Goal: Find specific page/section: Find specific page/section

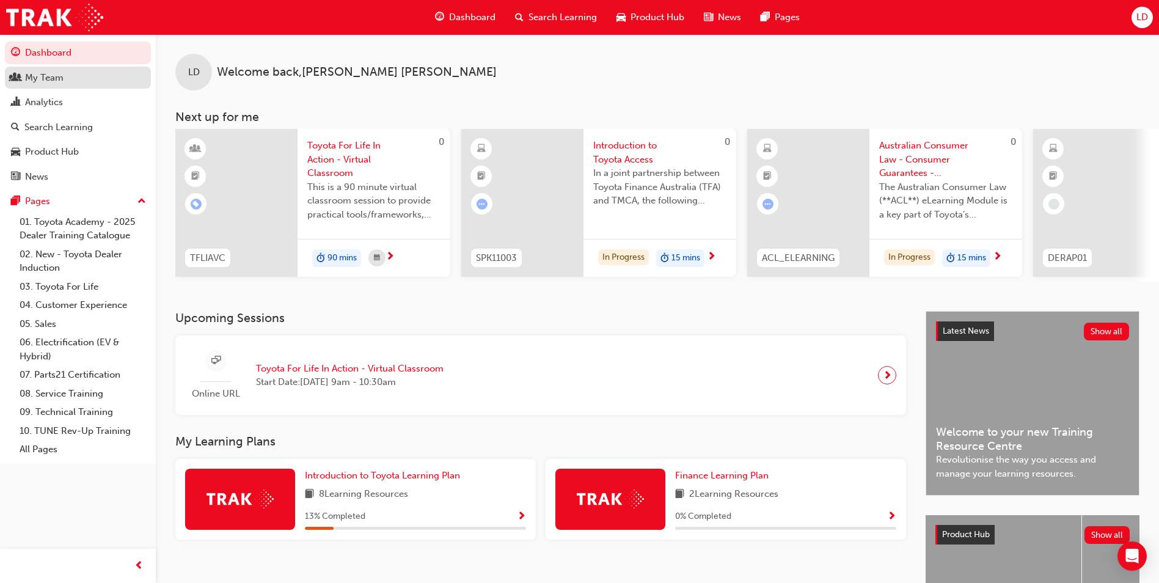
click at [48, 81] on div "My Team" at bounding box center [44, 78] width 38 height 14
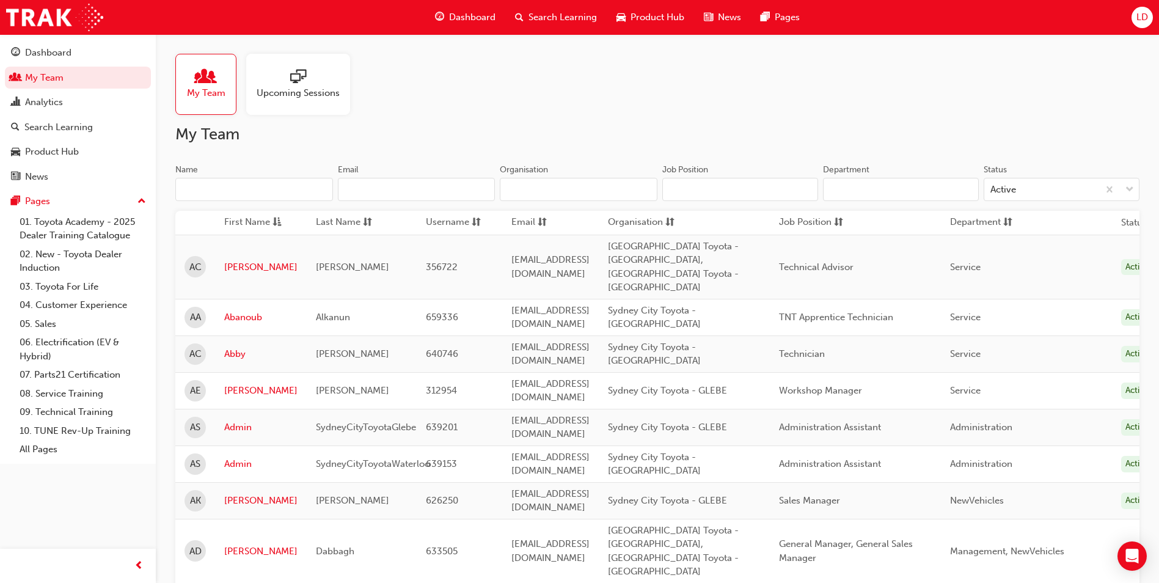
click at [269, 191] on input "Name" at bounding box center [254, 189] width 158 height 23
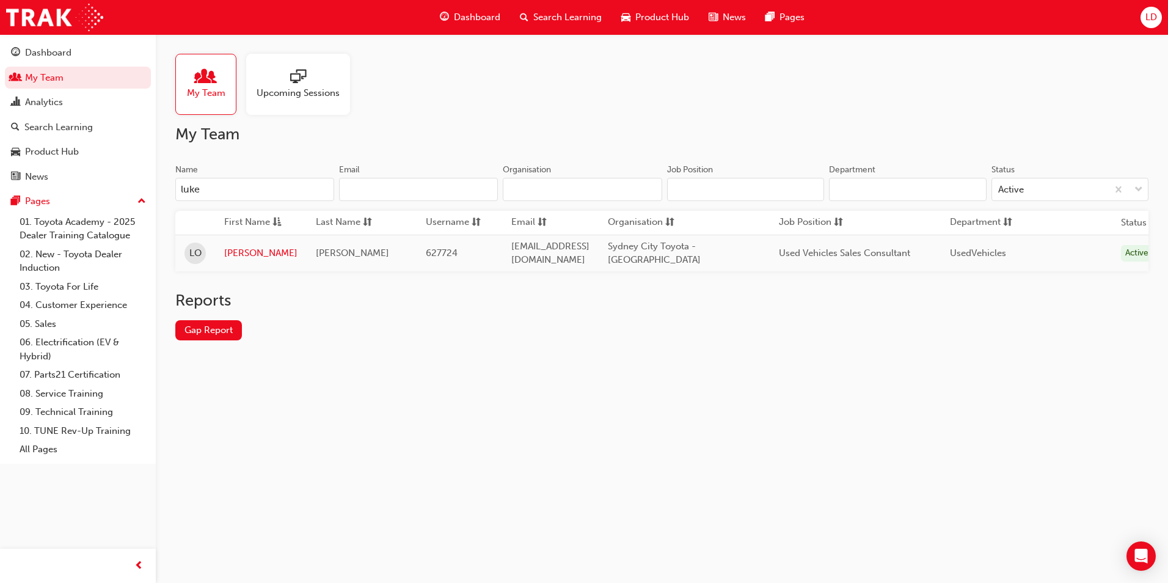
type input "luke"
drag, startPoint x: 275, startPoint y: 192, endPoint x: 54, endPoint y: 189, distance: 221.2
click at [54, 189] on div "Dashboard My Team Analytics Search Learning Product Hub News Pages Pages 01. To…" at bounding box center [584, 291] width 1168 height 583
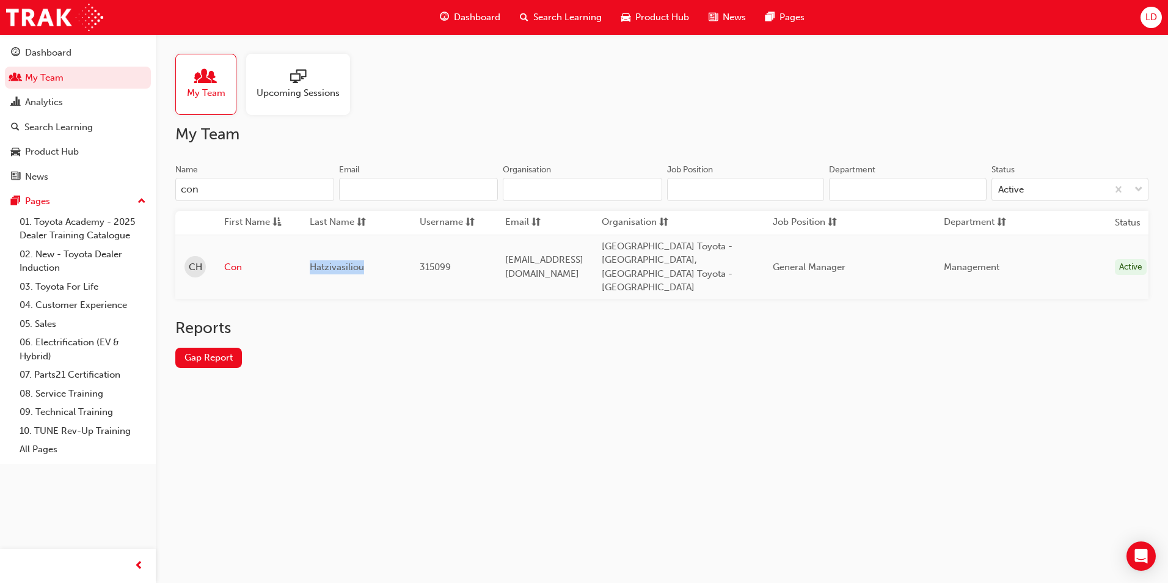
drag, startPoint x: 363, startPoint y: 253, endPoint x: 302, endPoint y: 252, distance: 61.1
click at [302, 252] on td "Hatzivasiliou" at bounding box center [356, 267] width 110 height 64
drag, startPoint x: 302, startPoint y: 252, endPoint x: 332, endPoint y: 250, distance: 30.6
copy span "Hatzivasiliou"
click at [294, 190] on input "con" at bounding box center [254, 189] width 159 height 23
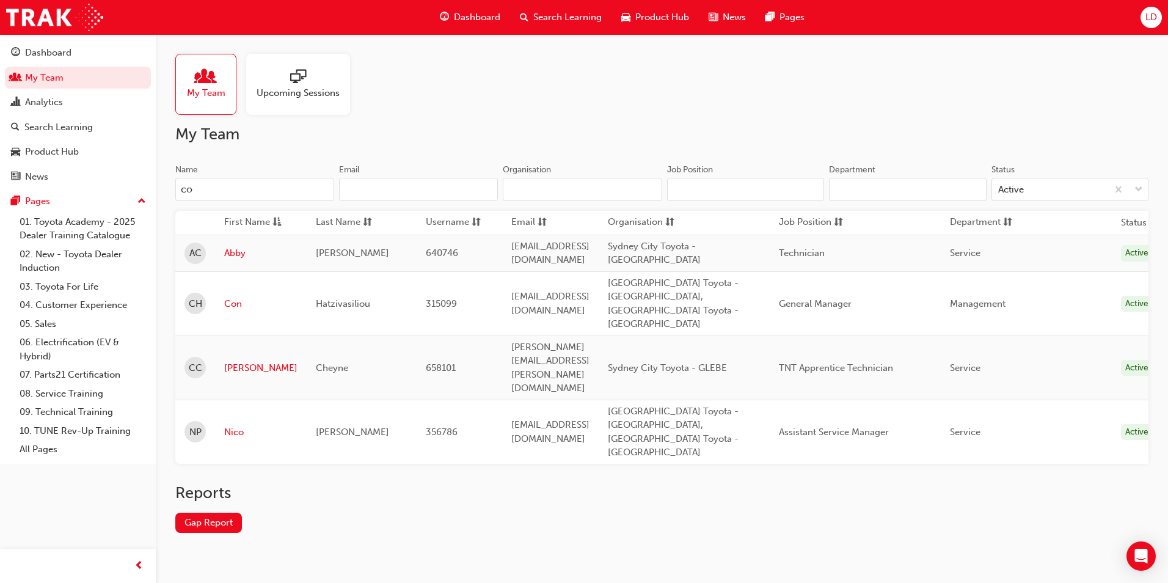
type input "c"
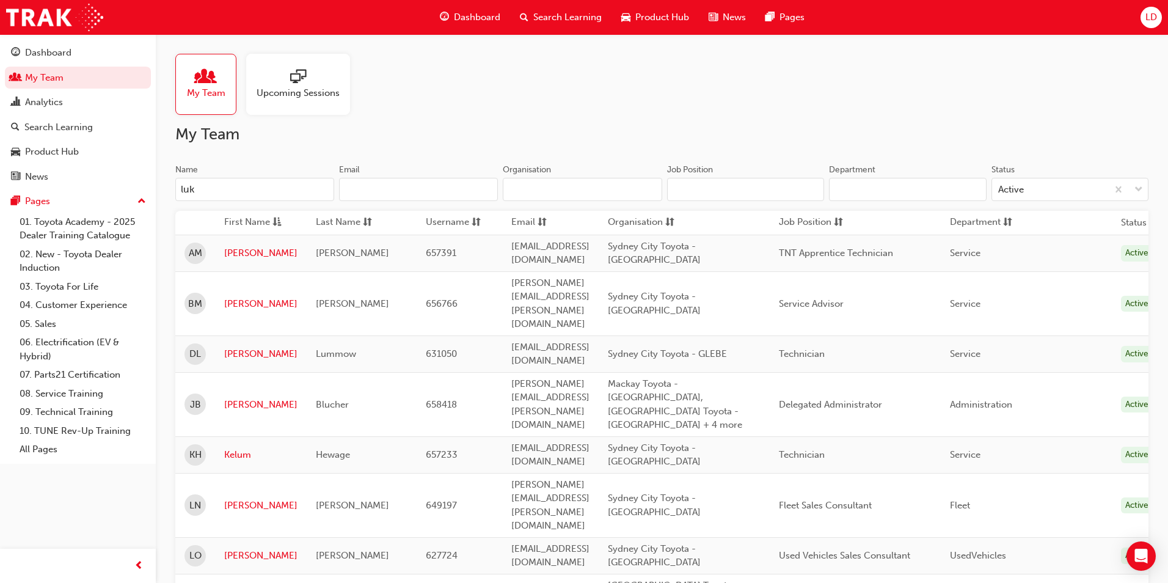
type input "luke"
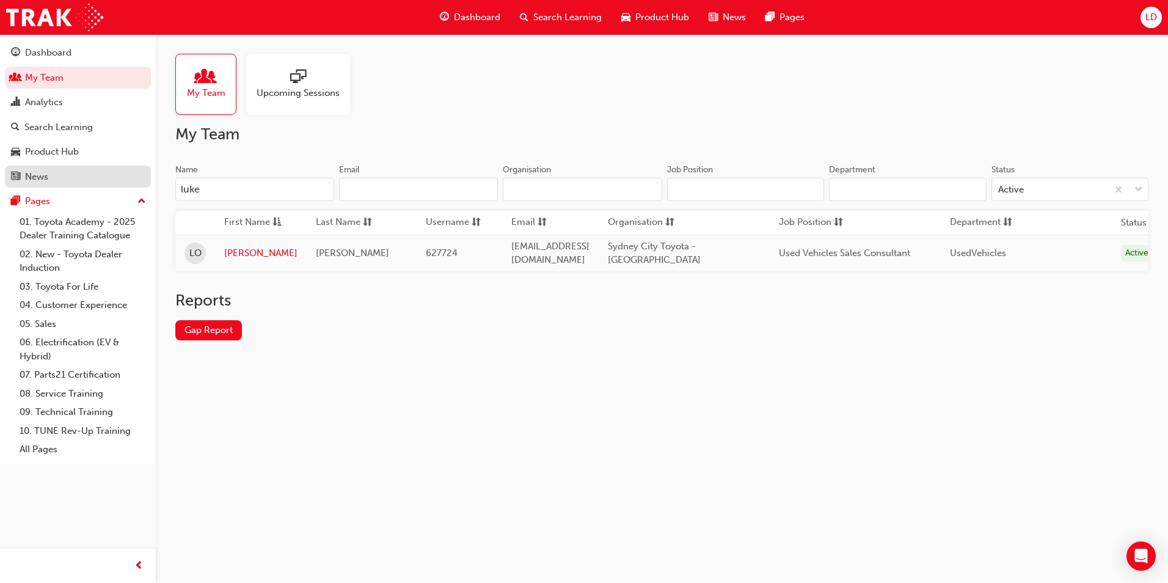
drag, startPoint x: 217, startPoint y: 192, endPoint x: 64, endPoint y: 173, distance: 155.1
click at [69, 175] on div "Dashboard My Team Analytics Search Learning Product Hub News Pages Pages 01. To…" at bounding box center [584, 291] width 1168 height 583
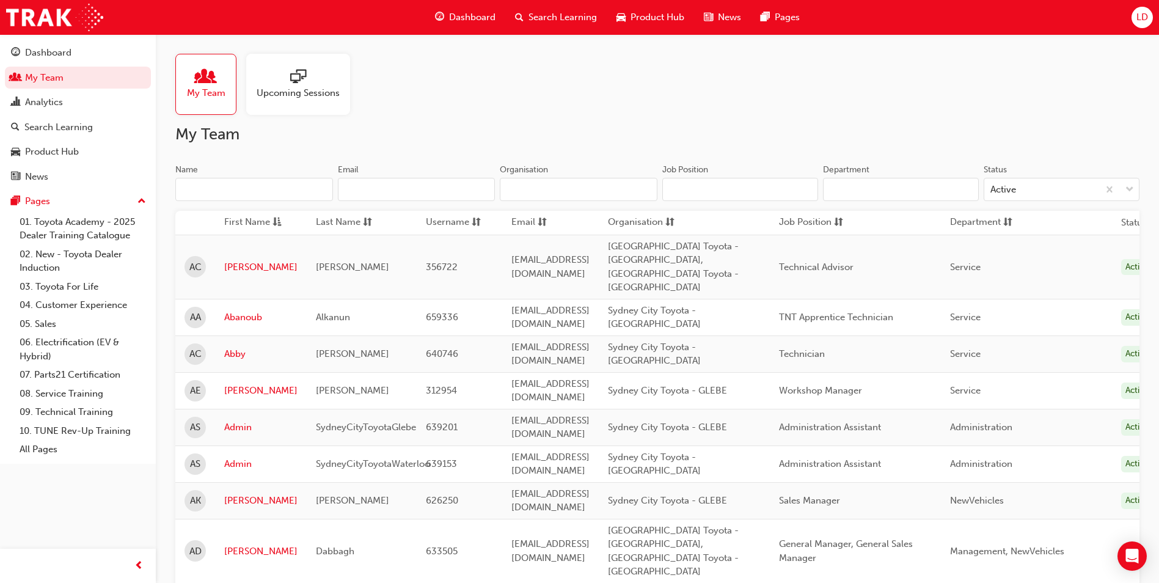
click at [817, 76] on div "My Team Upcoming Sessions" at bounding box center [657, 84] width 964 height 61
